Goal: Task Accomplishment & Management: Manage account settings

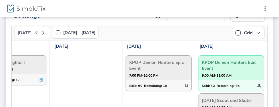
scroll to position [20, 0]
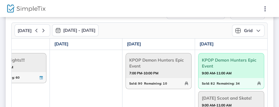
click at [243, 62] on span "KPOP Demon Hunters Epic Event" at bounding box center [231, 63] width 59 height 15
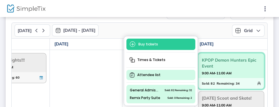
click at [160, 77] on span "Attendee list" at bounding box center [160, 75] width 69 height 10
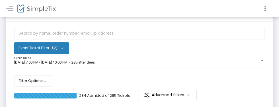
scroll to position [26, 0]
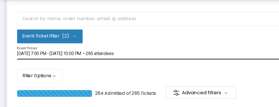
click at [164, 63] on div "[DATE] 7:00 PM - [DATE] 10:00 PM • 285 attendees" at bounding box center [136, 62] width 245 height 4
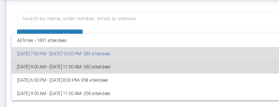
click at [92, 75] on span "• 330 attendees" at bounding box center [79, 73] width 25 height 4
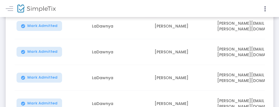
scroll to position [289, 0]
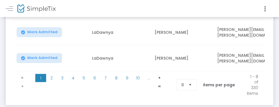
click at [193, 81] on span "Select" at bounding box center [190, 85] width 9 height 9
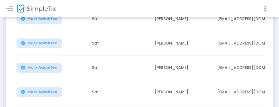
scroll to position [2521, 0]
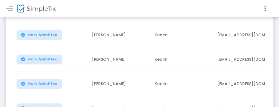
scroll to position [2528, 0]
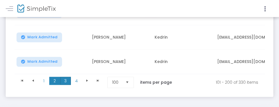
click at [65, 81] on span "3" at bounding box center [65, 81] width 11 height 9
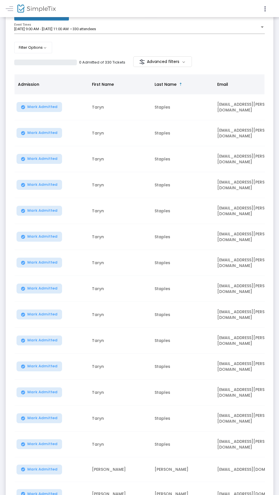
scroll to position [0, 0]
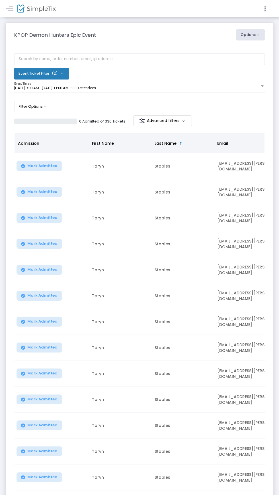
click at [84, 41] on m-panel-header "KPOP Demon Hunters Epic Event Options Export List Export to Mailchimp Scan Repo…" at bounding box center [140, 35] width 268 height 24
click at [77, 34] on m-panel-title "KPOP Demon Hunters Epic Event" at bounding box center [55, 35] width 82 height 8
click at [9, 9] on span at bounding box center [9, 9] width 7 height 0
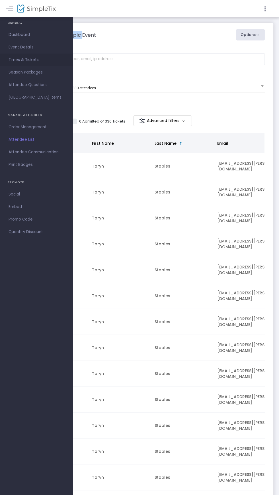
click at [34, 60] on span "Times & Tickets" at bounding box center [37, 59] width 56 height 7
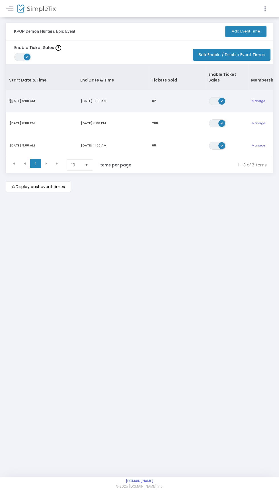
click at [112, 94] on td "9/13/2025 11:00 AM" at bounding box center [112, 101] width 71 height 22
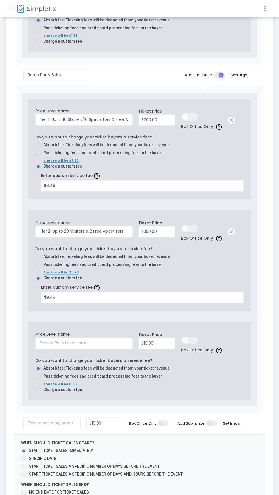
scroll to position [435, 0]
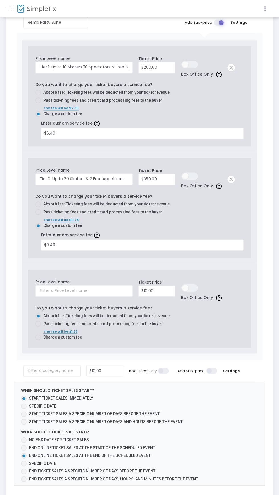
click at [184, 107] on span "End ticket sales a specific number of days, hours, and minutes before the event" at bounding box center [113, 478] width 169 height 5
click at [24, 107] on input "End ticket sales a specific number of days, hours, and minutes before the event" at bounding box center [24, 482] width 0 height 0
radio input "true"
click at [109, 107] on span "End ticket sales a specific number of days, hours, and minutes before the event" at bounding box center [113, 478] width 169 height 5
click at [24, 107] on input "End ticket sales a specific number of days, hours, and minutes before the event" at bounding box center [24, 482] width 0 height 0
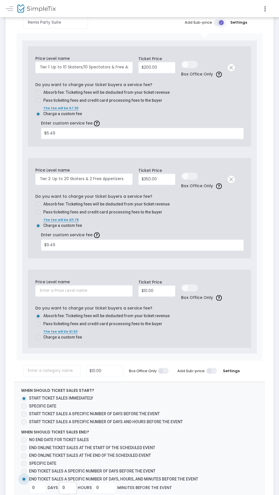
click at [73, 107] on input "0" at bounding box center [68, 487] width 17 height 11
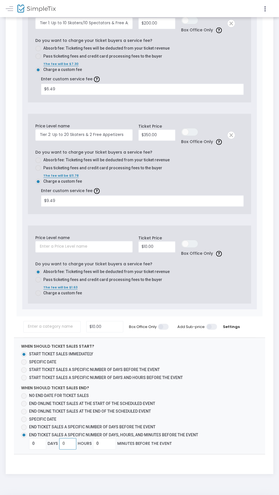
scroll to position [477, 0]
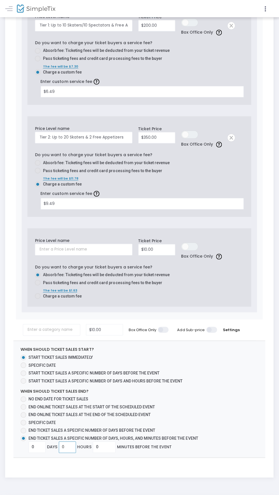
click at [69, 107] on input "0" at bounding box center [68, 445] width 17 height 11
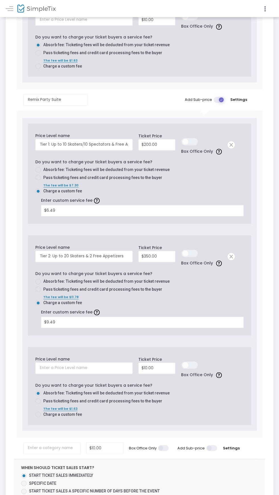
scroll to position [0, 0]
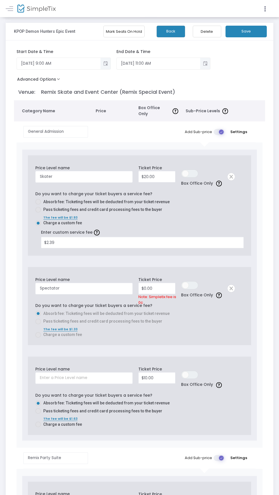
type input "1"
click at [251, 30] on button "Save" at bounding box center [246, 32] width 41 height 12
